Goal: Find specific page/section: Find specific page/section

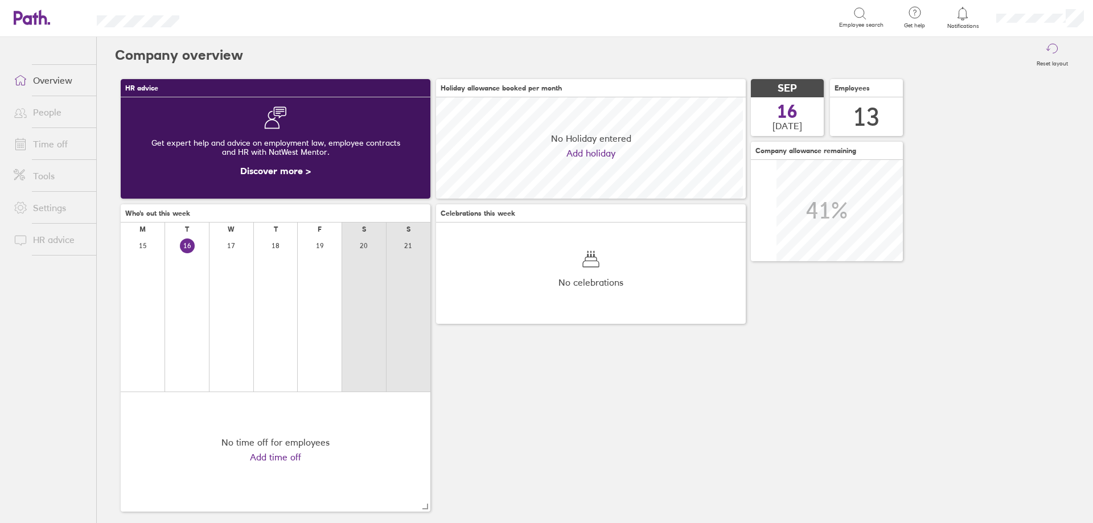
scroll to position [101, 310]
click at [39, 110] on link "People" at bounding box center [51, 112] width 92 height 23
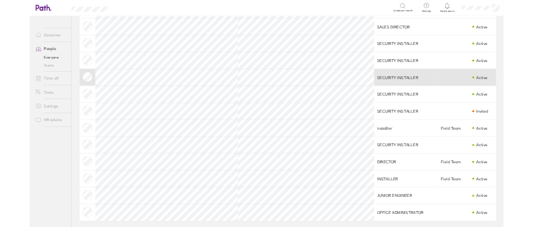
scroll to position [102, 0]
